Goal: Task Accomplishment & Management: Complete application form

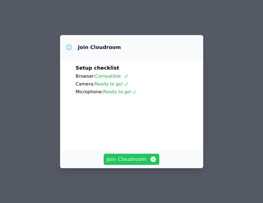
click at [140, 162] on span "Join Cloudroom" at bounding box center [131, 160] width 50 height 8
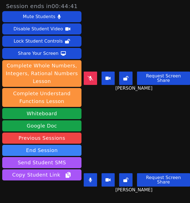
scroll to position [25, 0]
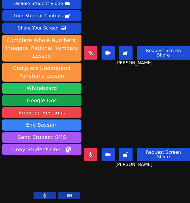
click at [48, 88] on button "Whiteboard" at bounding box center [41, 88] width 79 height 11
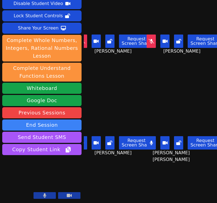
click at [46, 197] on icon at bounding box center [44, 196] width 3 height 4
click at [45, 197] on icon at bounding box center [45, 196] width 6 height 4
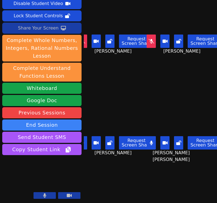
click at [41, 30] on div "Share Your Screen" at bounding box center [38, 28] width 41 height 9
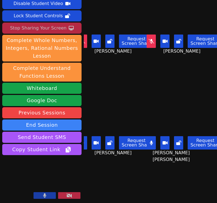
click at [37, 29] on div "Stop Sharing Your Screen" at bounding box center [38, 28] width 56 height 9
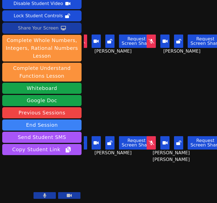
click at [108, 109] on video at bounding box center [116, 116] width 64 height 36
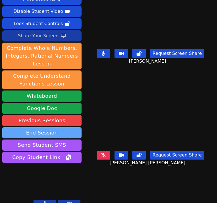
click at [60, 128] on button "End Session" at bounding box center [41, 133] width 79 height 11
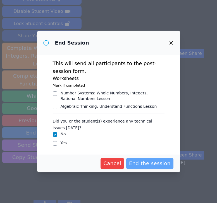
click at [154, 164] on span "End the session" at bounding box center [150, 164] width 42 height 8
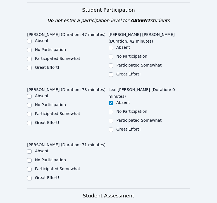
scroll to position [299, 0]
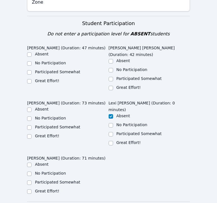
click at [37, 107] on label "Absent" at bounding box center [42, 109] width 14 height 4
click at [32, 108] on input "Absent" at bounding box center [29, 110] width 4 height 4
checkbox input "true"
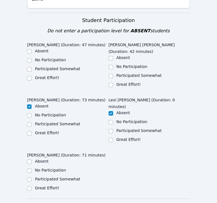
click at [52, 67] on label "Participated Somewhat" at bounding box center [57, 69] width 45 height 4
click at [32, 67] on input "Participated Somewhat" at bounding box center [29, 69] width 4 height 4
checkbox input "true"
click at [52, 76] on label "Great Effort!" at bounding box center [47, 78] width 24 height 4
click at [32, 76] on input "Great Effort!" at bounding box center [29, 78] width 4 height 4
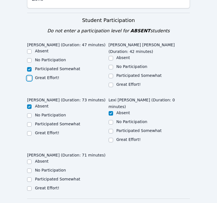
checkbox input "true"
checkbox input "false"
click at [119, 82] on label "Great Effort!" at bounding box center [128, 84] width 24 height 4
click at [113, 83] on input "Great Effort!" at bounding box center [111, 85] width 4 height 4
checkbox input "true"
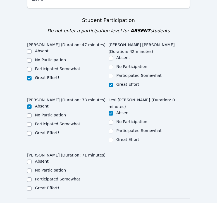
click at [51, 186] on label "Great Effort!" at bounding box center [47, 188] width 24 height 4
click at [32, 187] on input "Great Effort!" at bounding box center [29, 189] width 4 height 4
checkbox input "true"
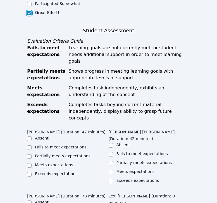
scroll to position [491, 0]
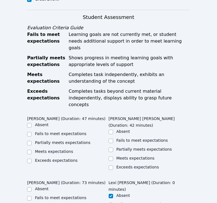
click at [54, 150] on label "Meets expectations" at bounding box center [54, 152] width 38 height 4
click at [32, 150] on input "Meets expectations" at bounding box center [29, 152] width 4 height 4
checkbox input "true"
click at [129, 156] on label "Meets expectations" at bounding box center [135, 158] width 38 height 4
click at [113, 157] on input "Meets expectations" at bounding box center [111, 159] width 4 height 4
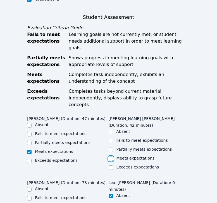
checkbox input "true"
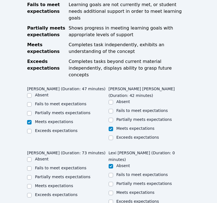
checkbox input "true"
click at [43, 157] on div "Absent" at bounding box center [67, 160] width 81 height 7
click at [43, 157] on label "Absent" at bounding box center [42, 159] width 14 height 4
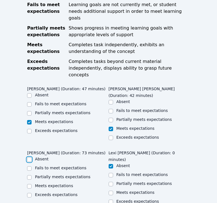
click at [32, 158] on input "Absent" at bounding box center [29, 160] width 4 height 4
checkbox input "true"
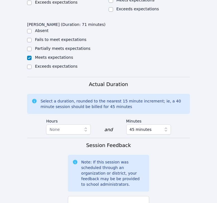
scroll to position [722, 0]
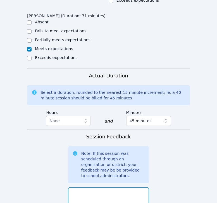
click at [101, 188] on textarea at bounding box center [108, 203] width 81 height 30
type textarea "j"
type textarea "t"
type textarea "j"
type textarea "J"
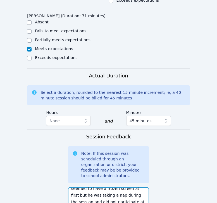
scroll to position [17, 0]
click at [88, 188] on textarea "[PERSON_NAME] logged on and seemed to have a frozen screen at first but he was …" at bounding box center [108, 203] width 81 height 30
click at [86, 188] on textarea "[PERSON_NAME] logged on and seemed to have a frozen screen at first but he was …" at bounding box center [108, 203] width 81 height 30
click at [143, 188] on textarea "[PERSON_NAME] logged on and seemed to have a frozen screen at first but he was …" at bounding box center [108, 203] width 81 height 30
click at [130, 188] on textarea "[PERSON_NAME] logged on and seemed to have a frozen screen at first but he was …" at bounding box center [108, 203] width 81 height 30
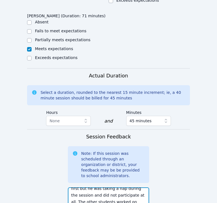
scroll to position [27, 0]
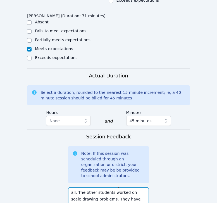
click at [131, 188] on textarea "[PERSON_NAME] logged on and seemed to have a frozen screen at first but he was …" at bounding box center [108, 203] width 81 height 30
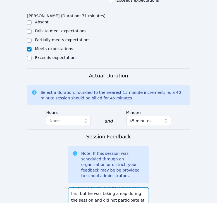
scroll to position [10, 0]
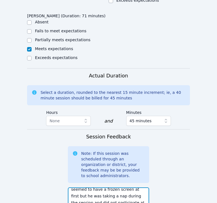
drag, startPoint x: 134, startPoint y: 136, endPoint x: 91, endPoint y: 137, distance: 43.3
click at [91, 188] on textarea "[PERSON_NAME] logged on and seemed to have a frozen screen at first but he was …" at bounding box center [108, 203] width 81 height 30
type textarea "[PERSON_NAME] logged on and seemed to have a frozen screen at first but he was …"
paste textarea "scale drawing problems."
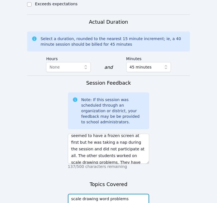
type textarea "multi-step scale drawing word problems"
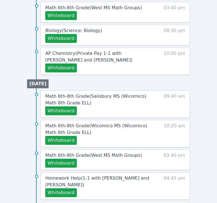
scroll to position [369, 0]
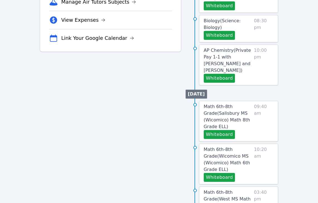
scroll to position [203, 0]
